Goal: Information Seeking & Learning: Learn about a topic

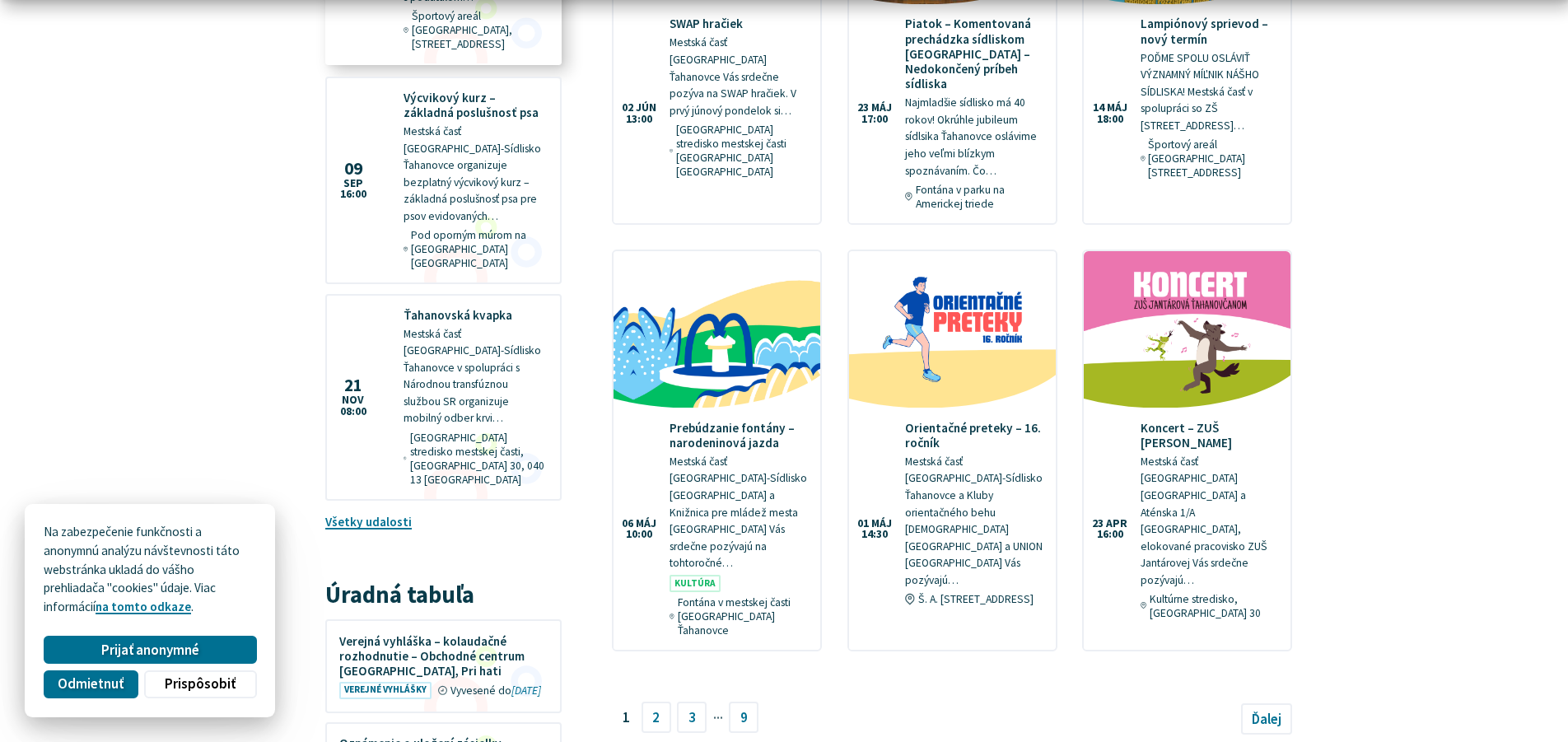
scroll to position [1782, 0]
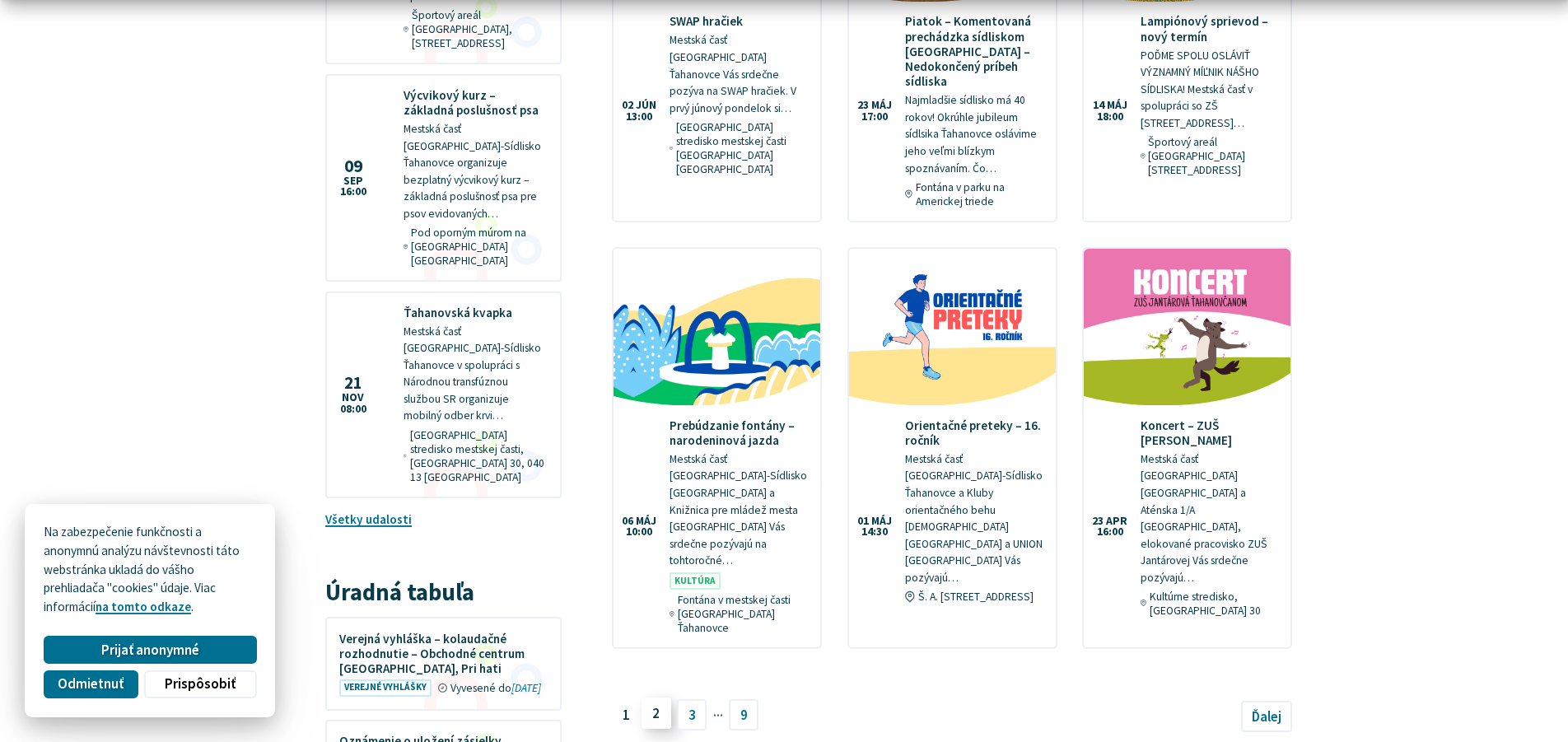
click at [649, 697] on link "2" at bounding box center [656, 713] width 30 height 31
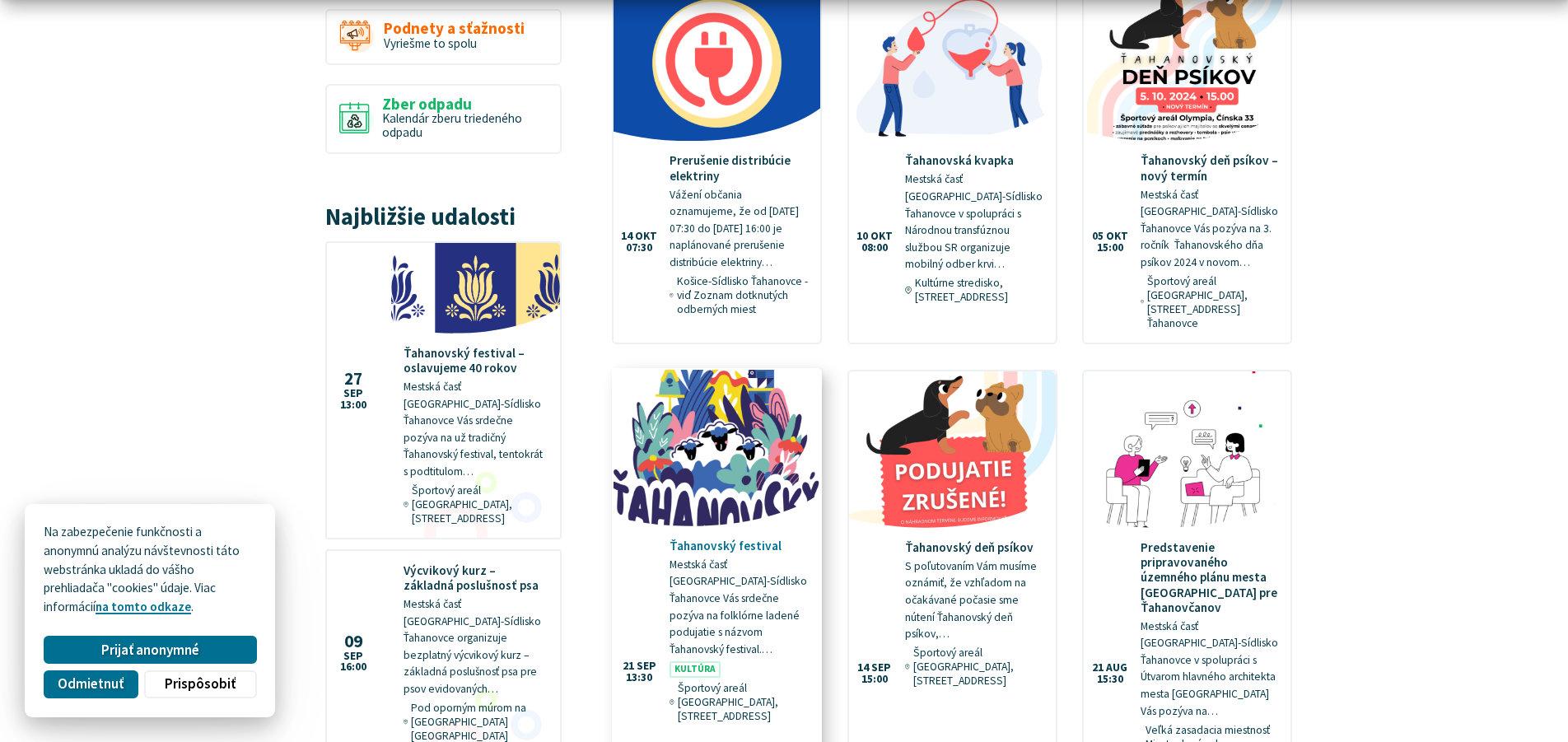
scroll to position [1313, 0]
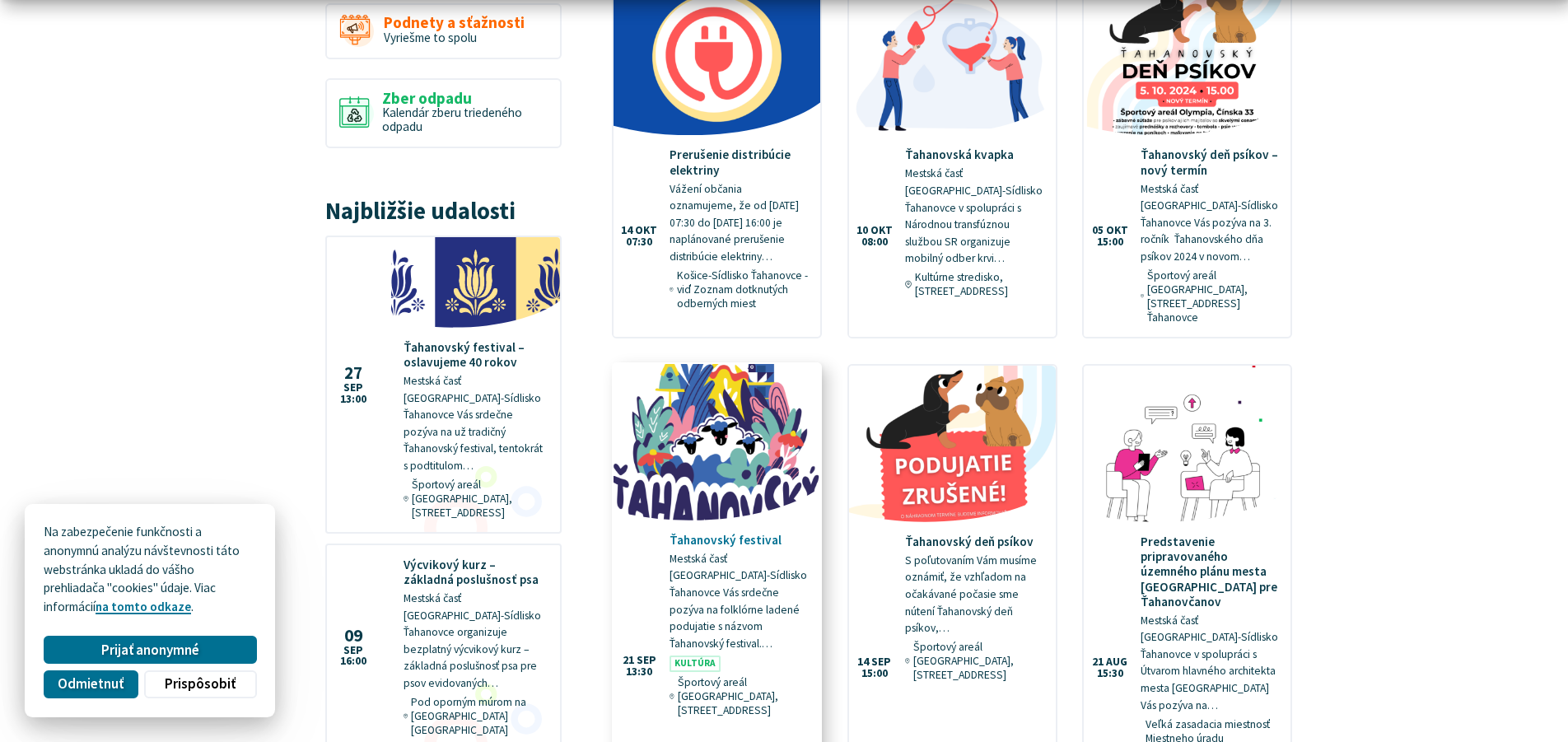
click at [702, 370] on img at bounding box center [716, 442] width 238 height 180
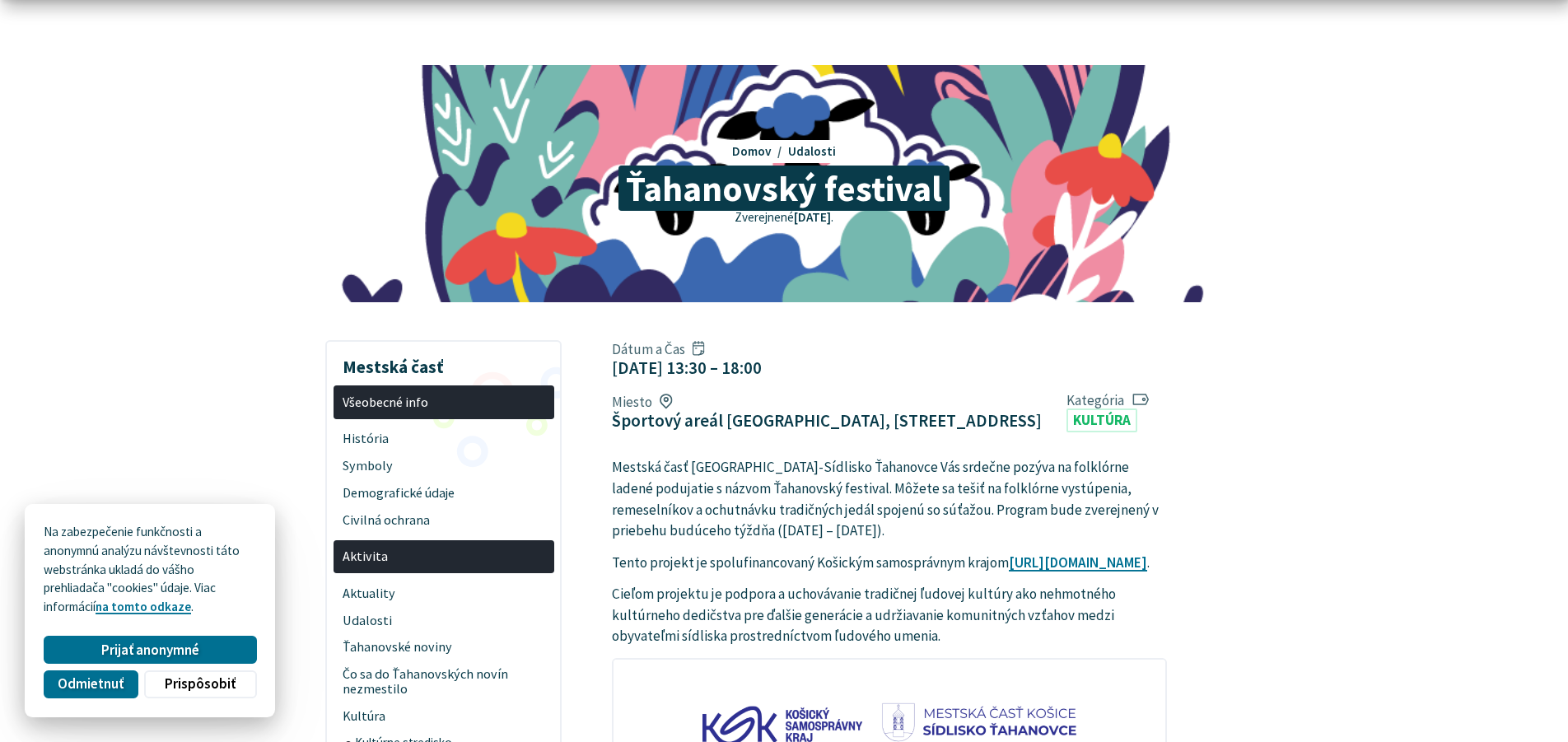
scroll to position [77, 0]
click at [183, 655] on span "Prijať anonymné" at bounding box center [150, 648] width 98 height 17
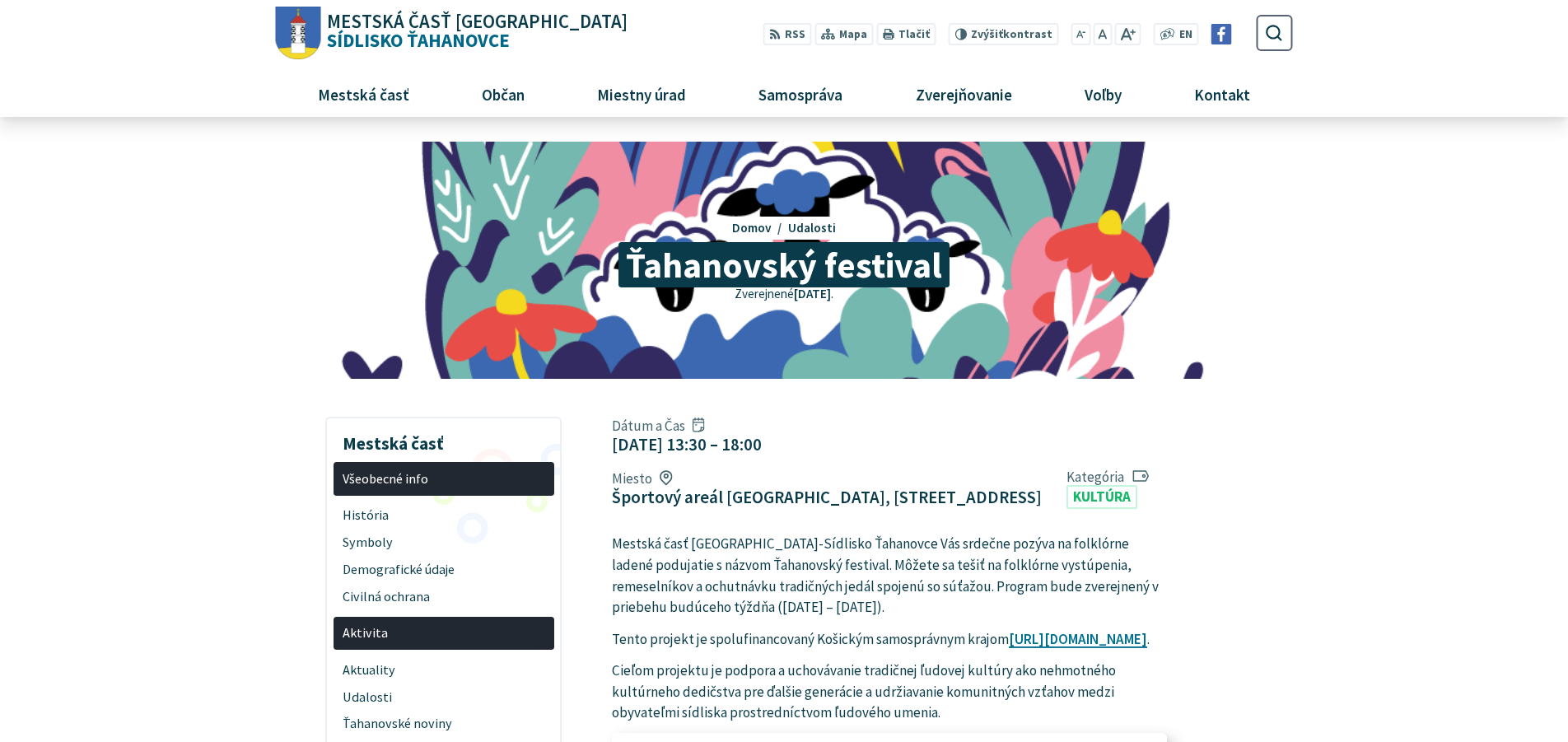
scroll to position [0, 0]
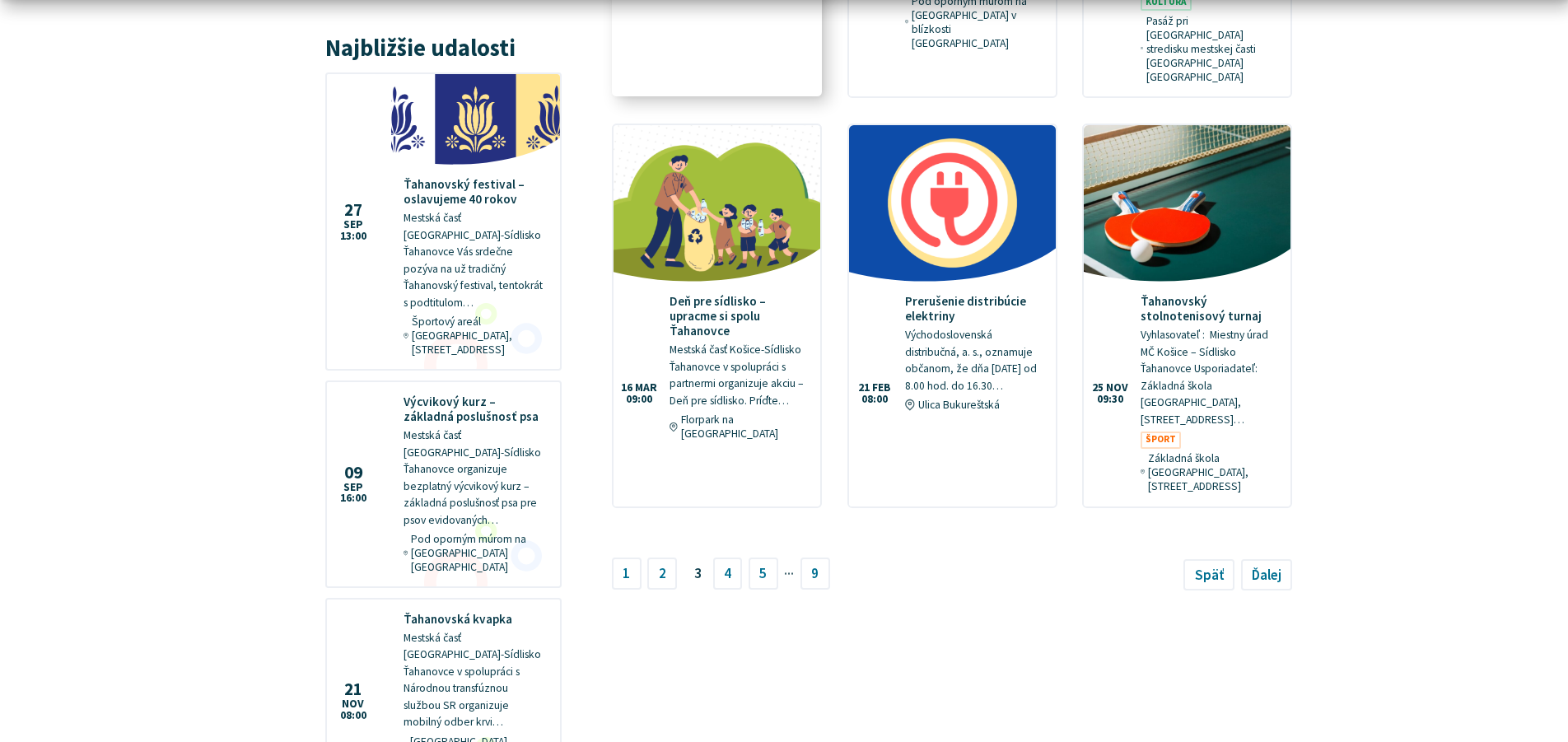
scroll to position [1479, 0]
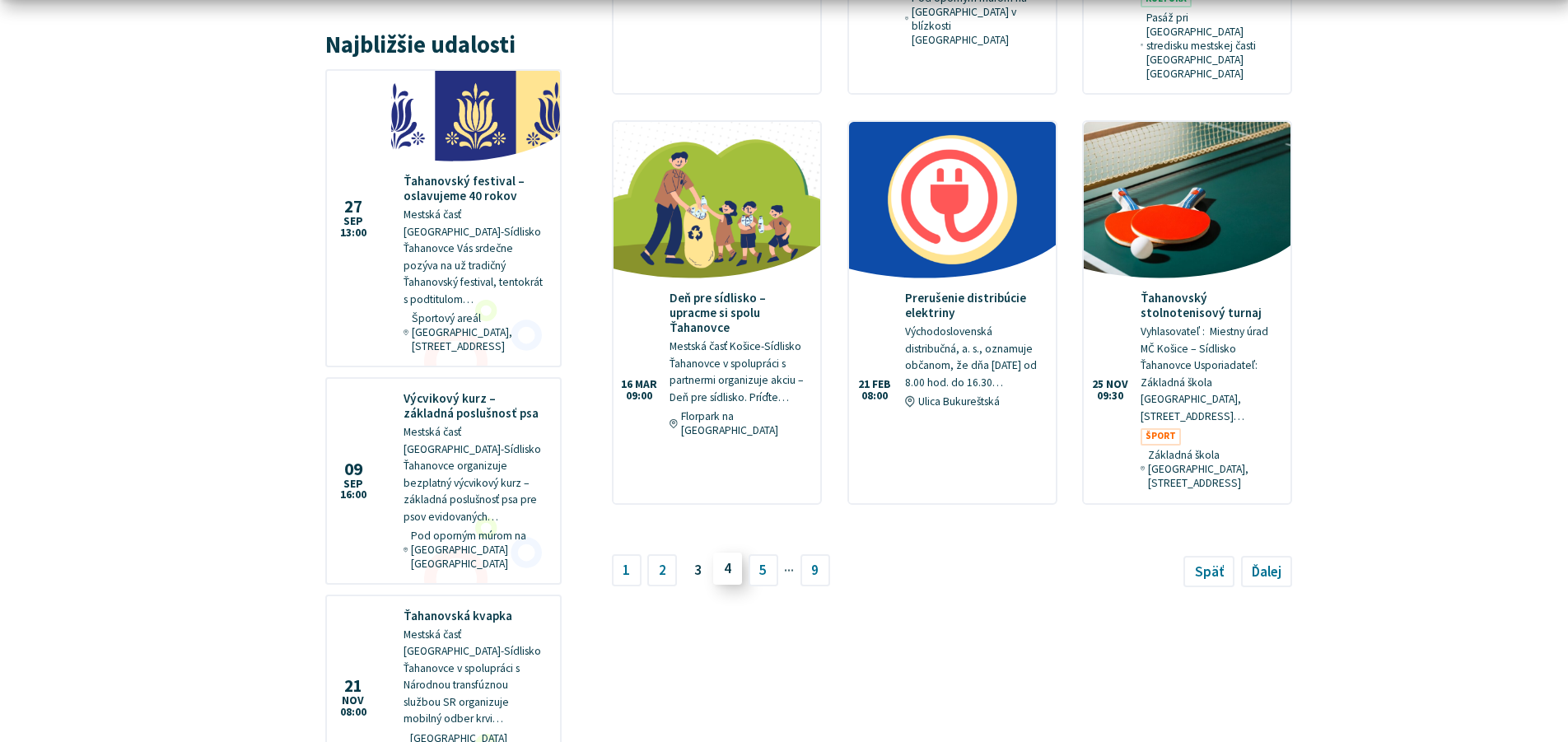
click at [731, 553] on link "4" at bounding box center [728, 569] width 30 height 31
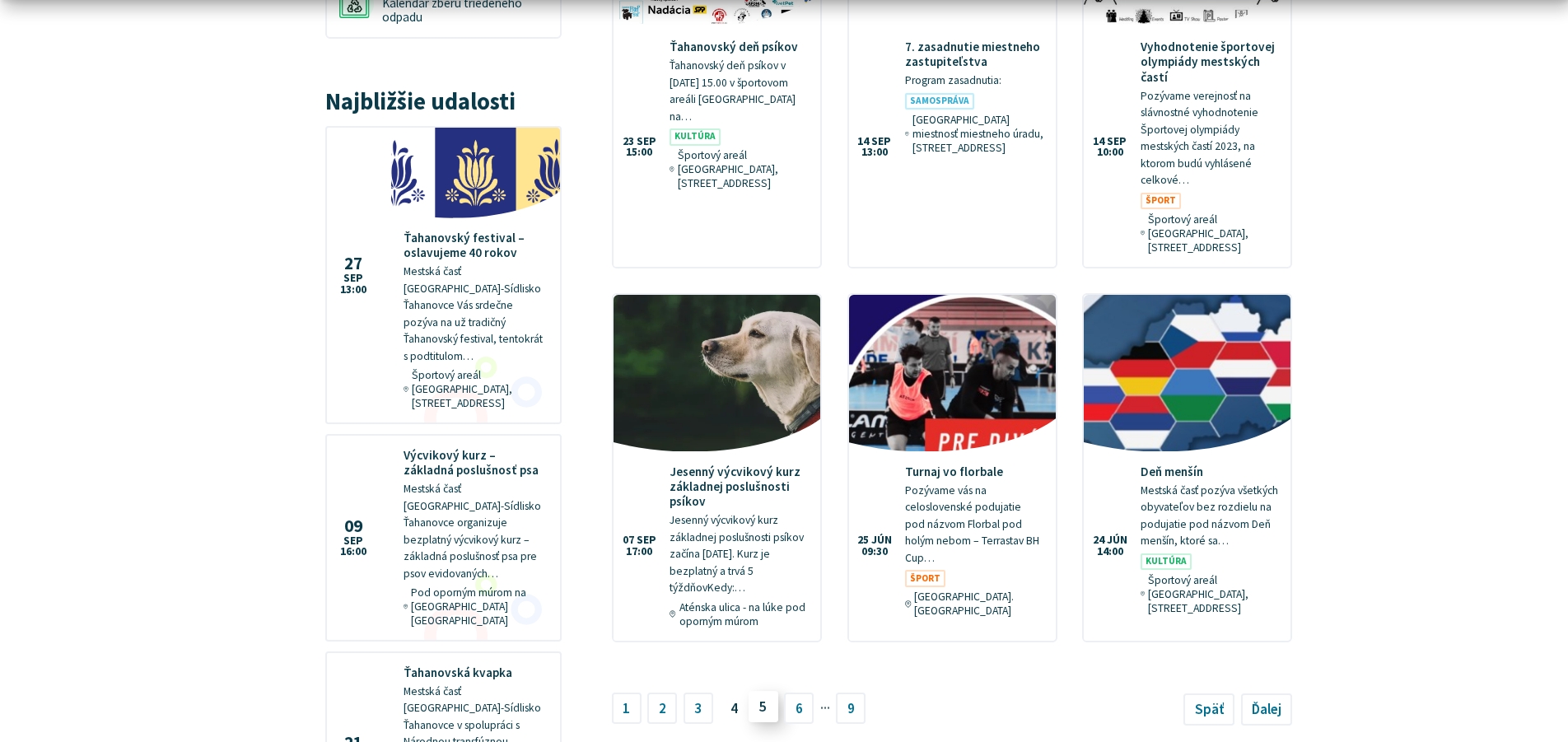
scroll to position [1423, 0]
click at [760, 690] on link "5" at bounding box center [763, 706] width 30 height 31
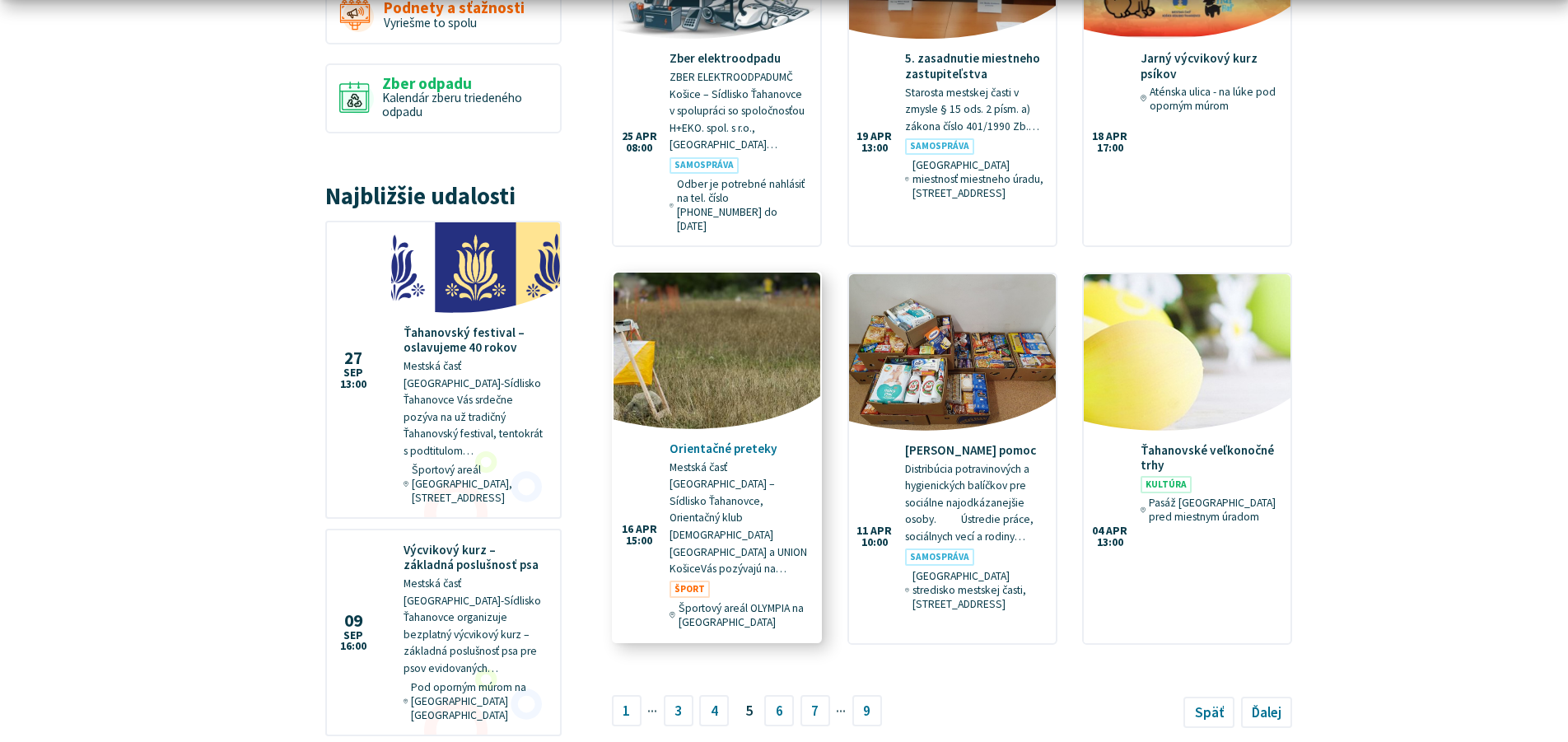
scroll to position [1330, 0]
